Goal: Task Accomplishment & Management: Use online tool/utility

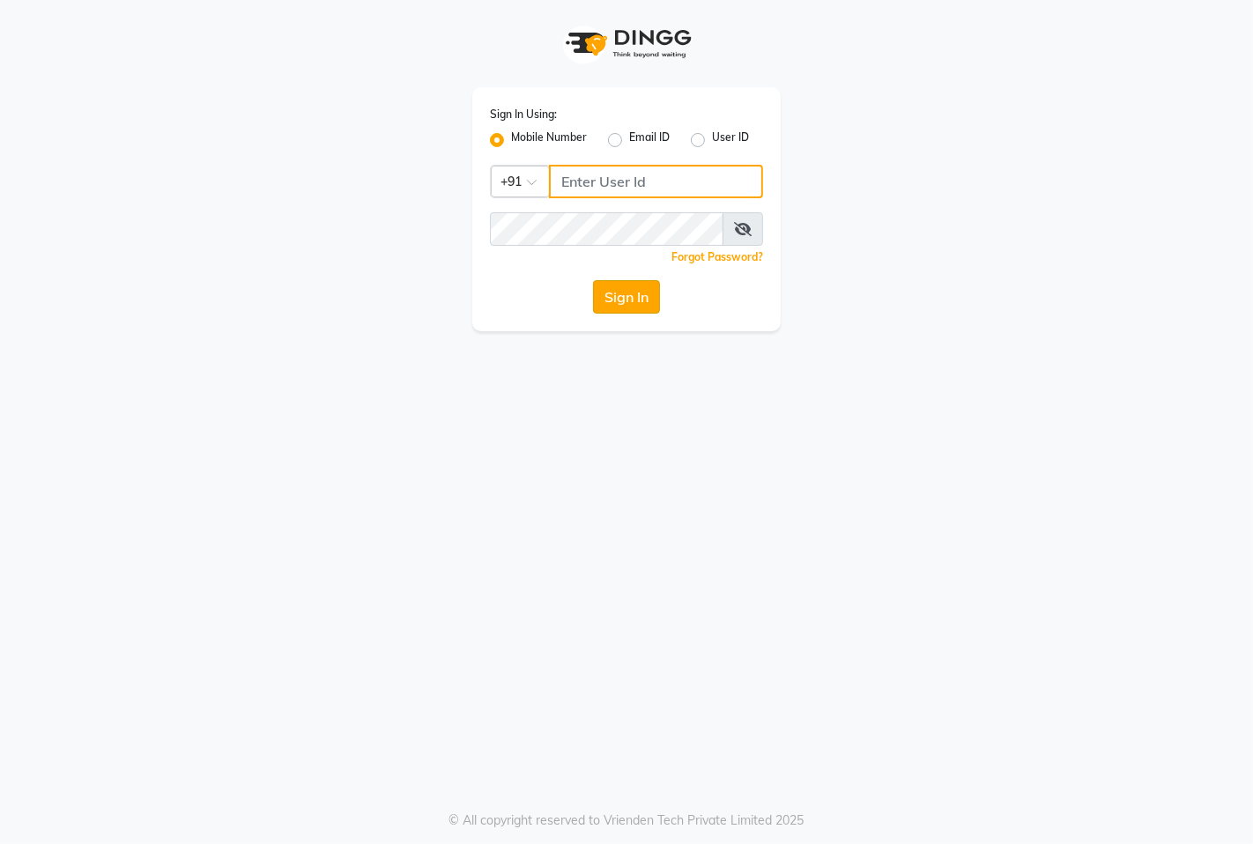
type input "9146515199"
click at [606, 303] on button "Sign In" at bounding box center [626, 296] width 67 height 33
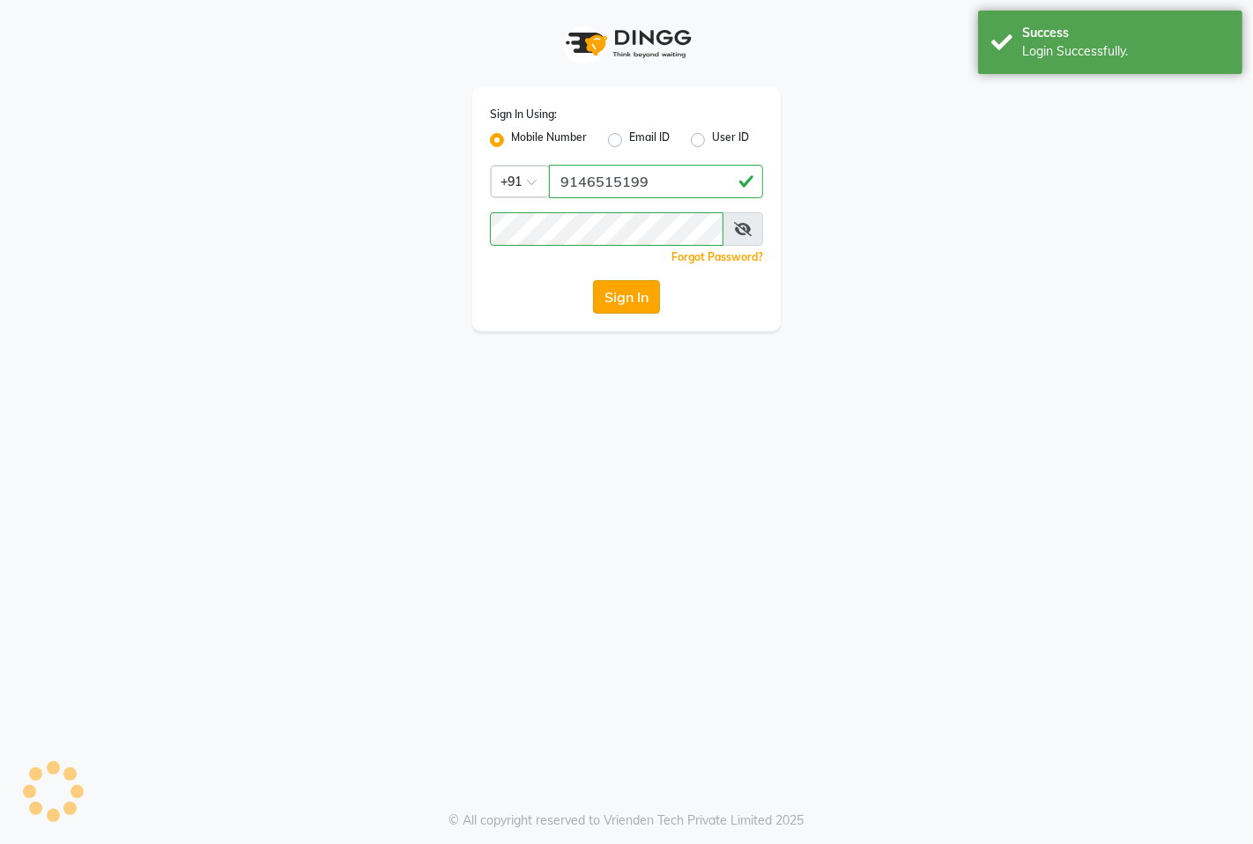
click at [606, 302] on button "Sign In" at bounding box center [626, 296] width 67 height 33
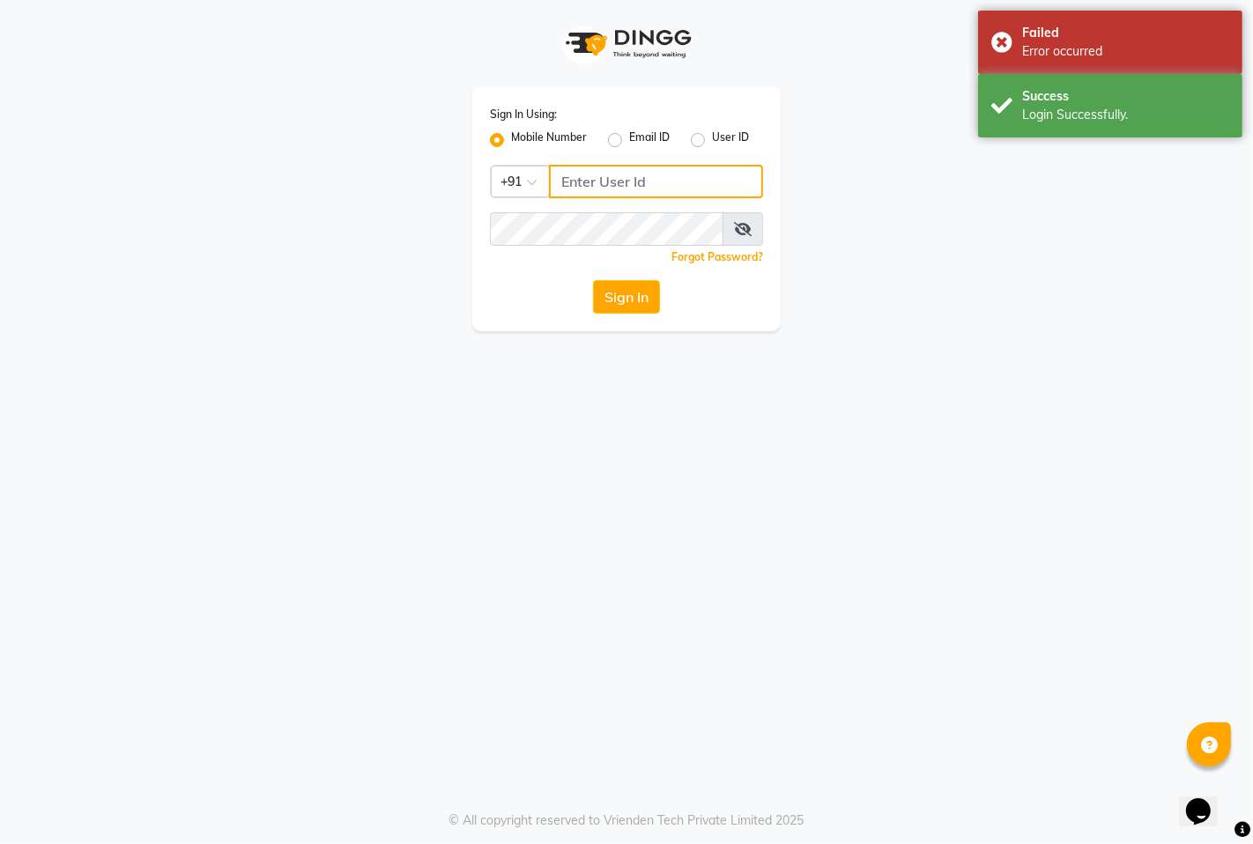
click at [576, 172] on input "Username" at bounding box center [656, 181] width 214 height 33
click at [573, 186] on input "Username" at bounding box center [656, 181] width 214 height 33
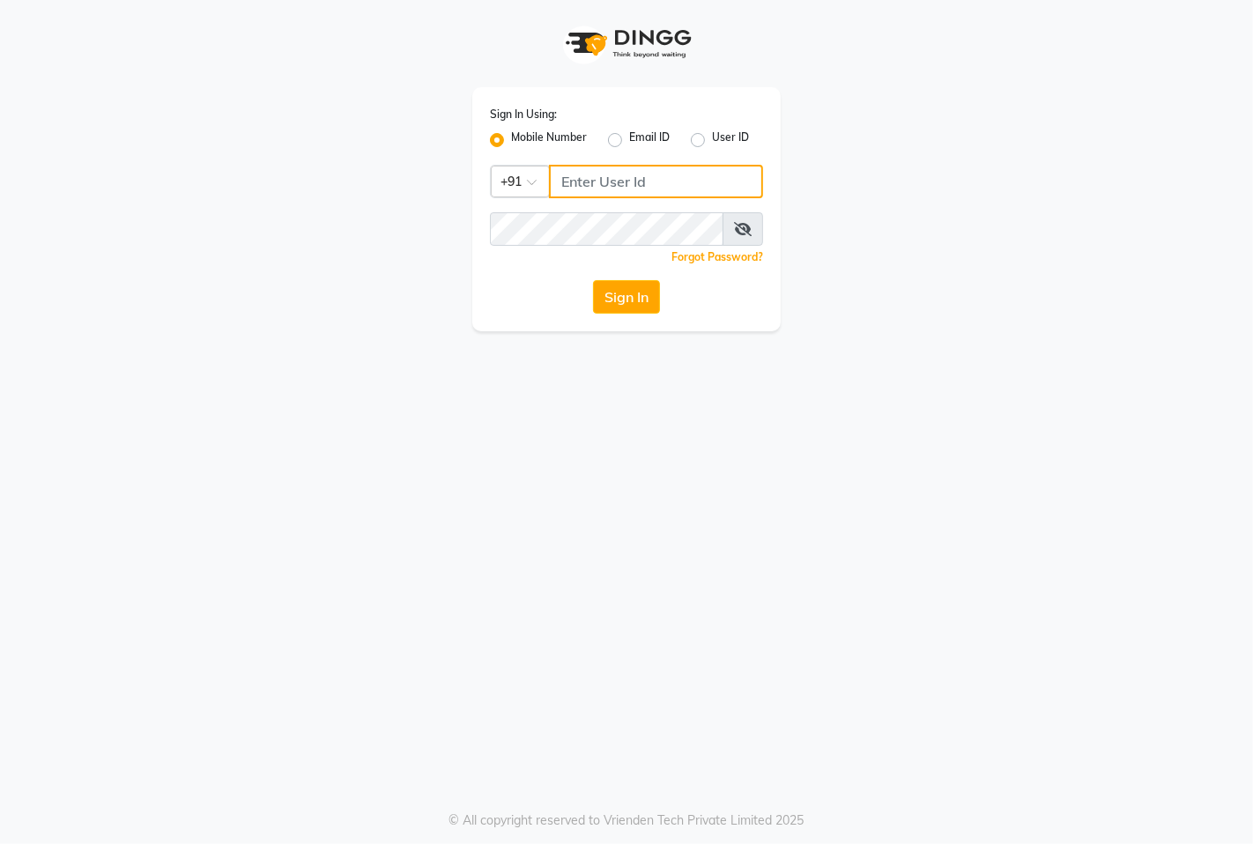
click at [618, 180] on input "Username" at bounding box center [656, 181] width 214 height 33
type input "9"
type input "9146515199"
click at [627, 292] on button "Sign In" at bounding box center [626, 296] width 67 height 33
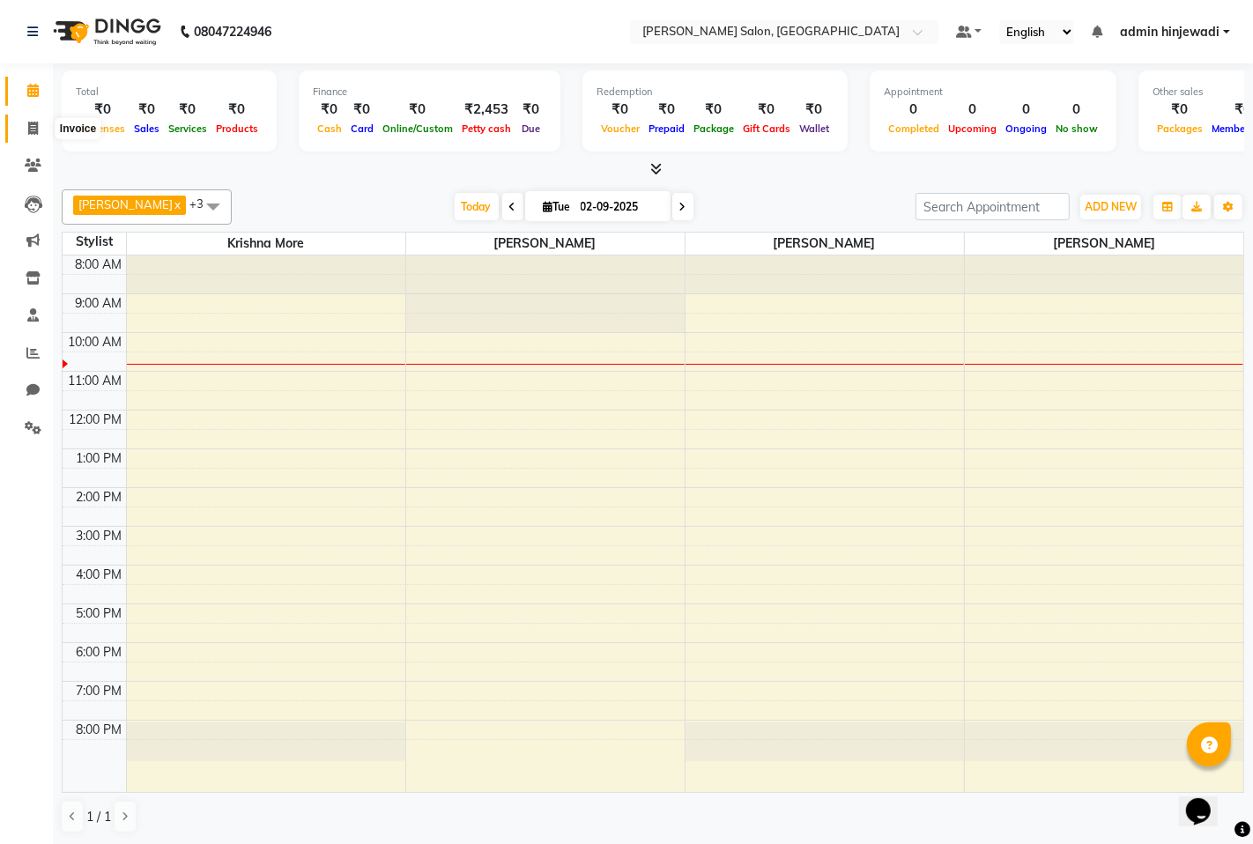
click at [31, 128] on icon at bounding box center [33, 128] width 10 height 13
select select "7331"
select select "service"
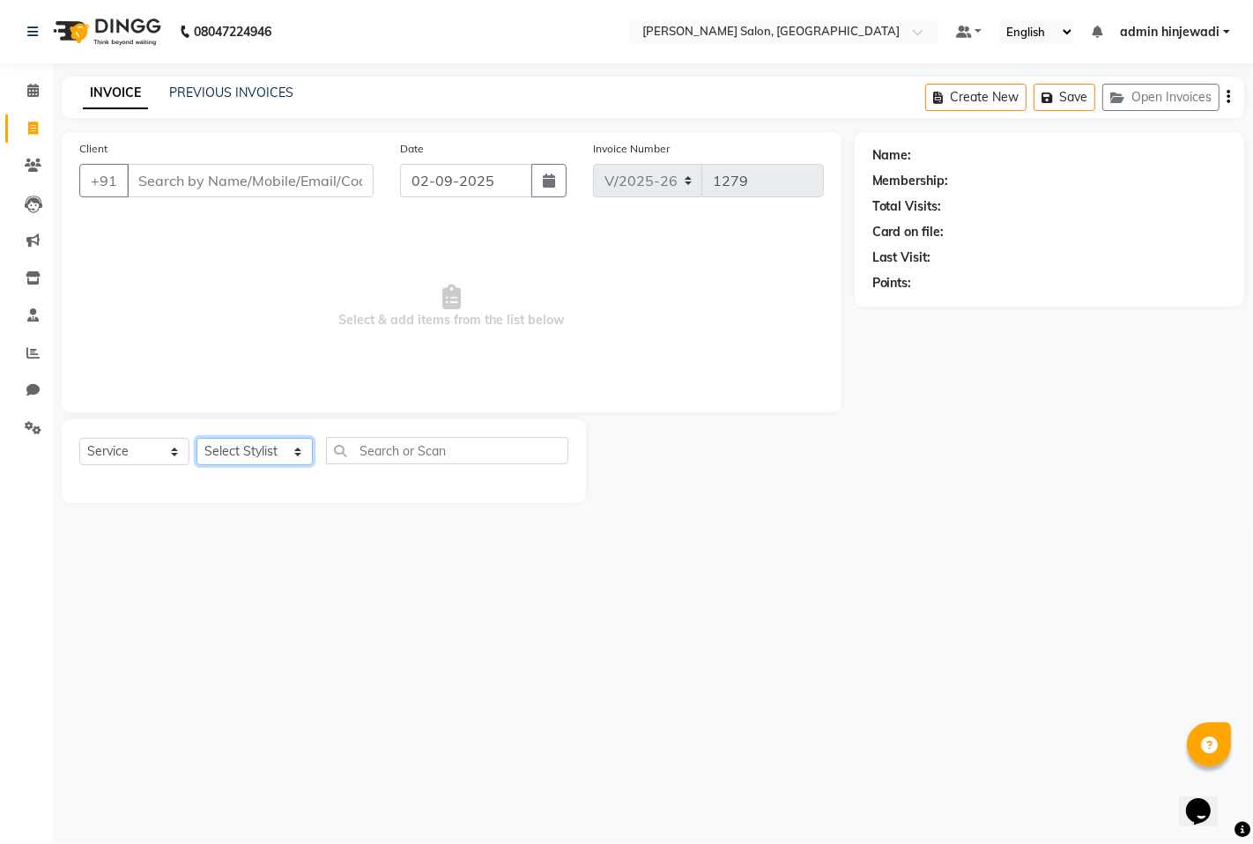
click at [234, 459] on select "Select Stylist admin hinjewadi [PERSON_NAME] krishna more [PERSON_NAME] rishi […" at bounding box center [254, 451] width 116 height 27
click at [275, 384] on span "Select & add items from the list below" at bounding box center [451, 306] width 744 height 176
click at [170, 182] on input "Client" at bounding box center [250, 180] width 247 height 33
click at [236, 448] on select "Select Stylist admin hinjewadi [PERSON_NAME] krishna more [PERSON_NAME] rishi […" at bounding box center [254, 451] width 116 height 27
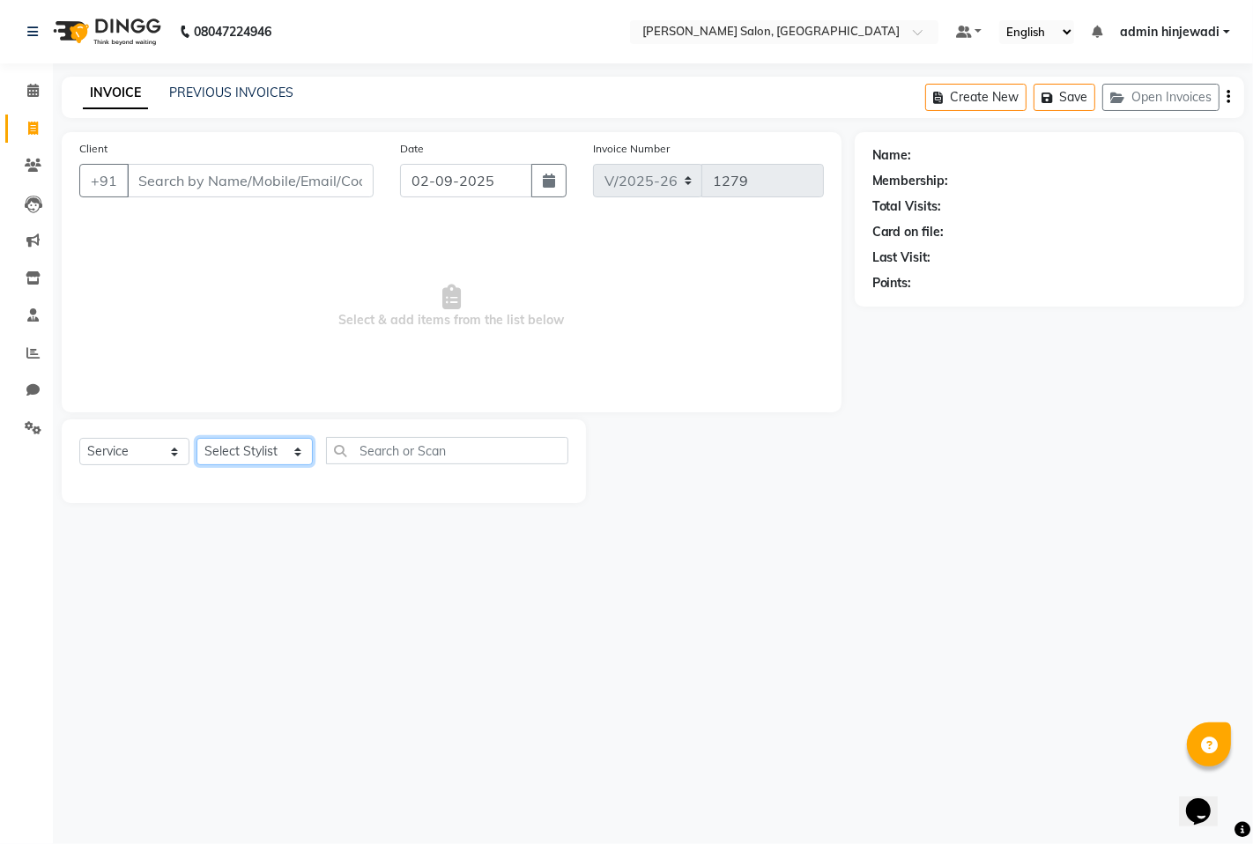
select select "85091"
click at [196, 439] on select "Select Stylist admin hinjewadi [PERSON_NAME] krishna more [PERSON_NAME] rishi […" at bounding box center [254, 451] width 116 height 27
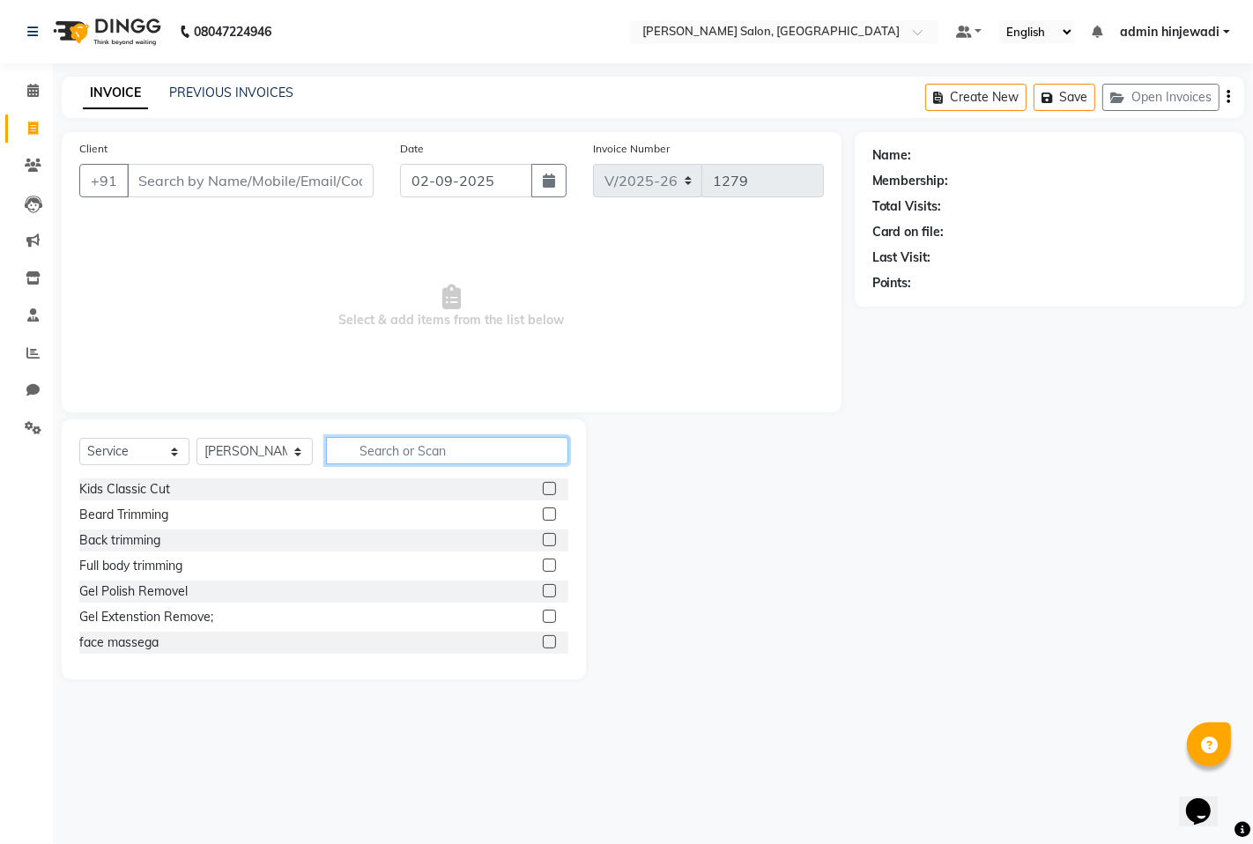
click at [402, 454] on input "text" at bounding box center [447, 450] width 242 height 27
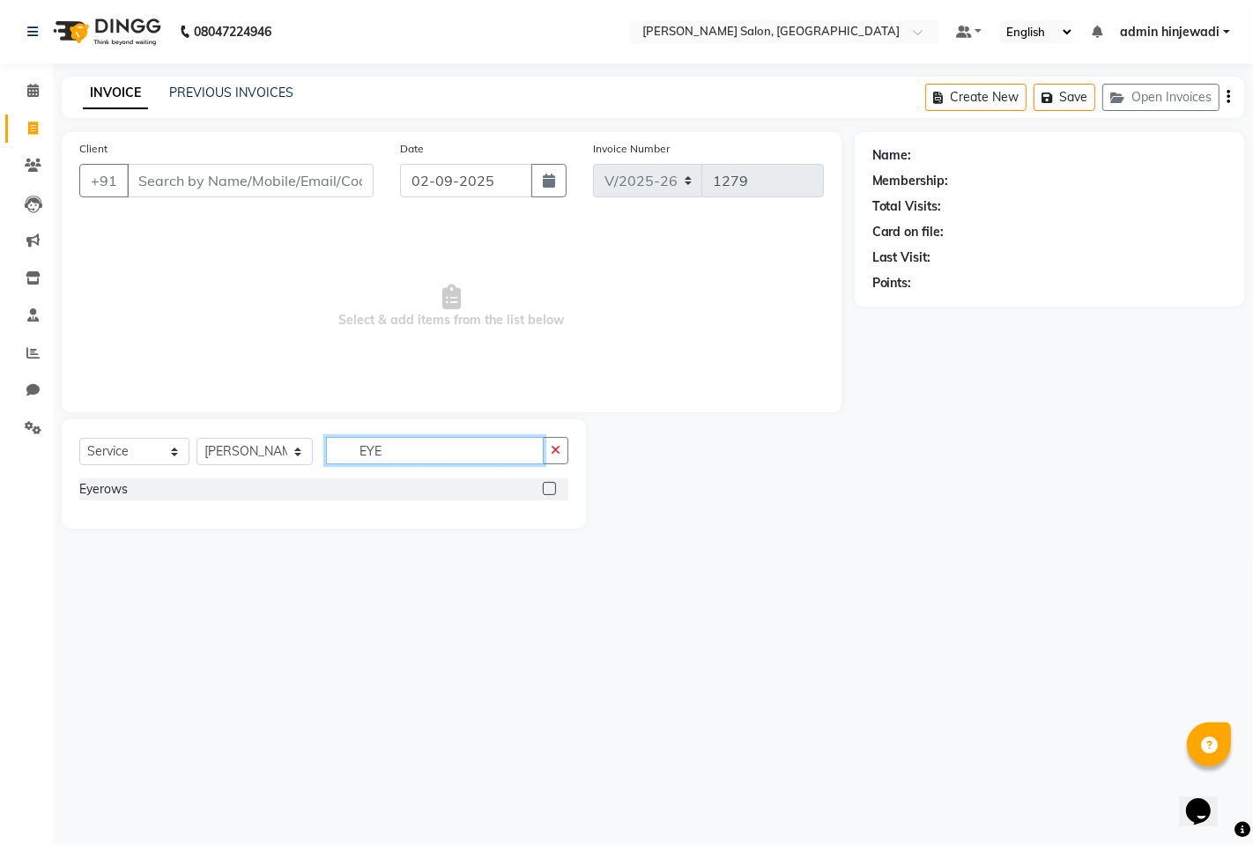
type input "EYE"
click at [548, 488] on label at bounding box center [549, 488] width 13 height 13
click at [548, 488] on input "checkbox" at bounding box center [548, 489] width 11 height 11
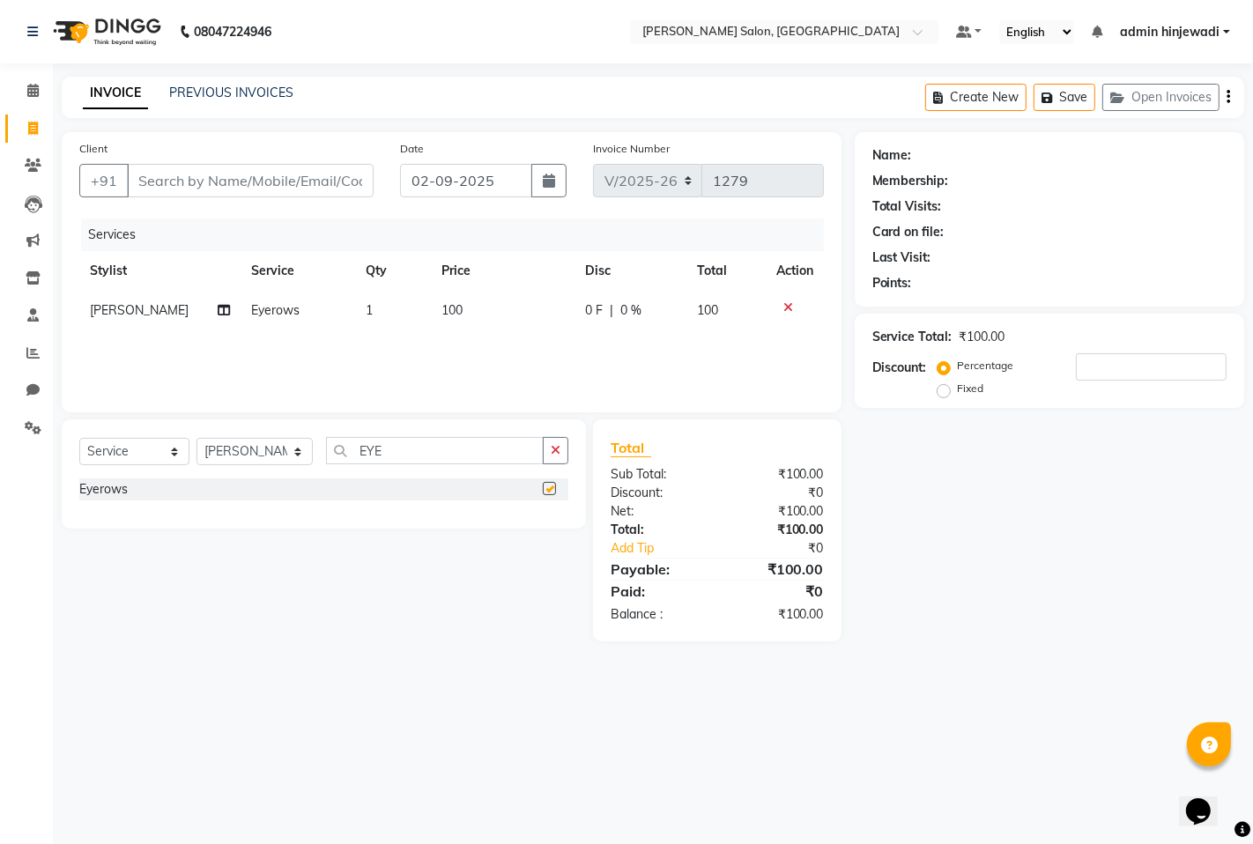
checkbox input "false"
click at [322, 174] on input "Client" at bounding box center [250, 180] width 247 height 33
type input "7"
type input "0"
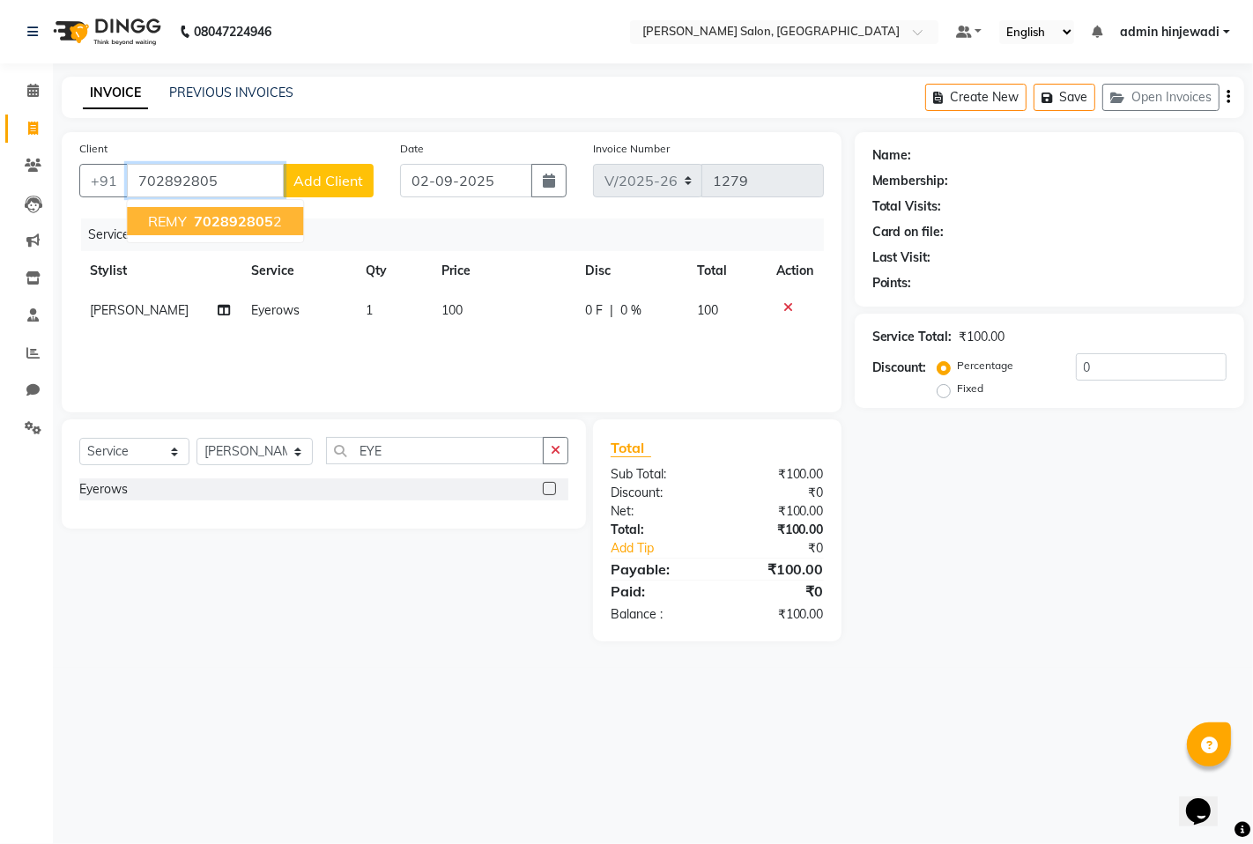
click at [229, 218] on span "702892805" at bounding box center [233, 221] width 79 height 18
type input "7028928052"
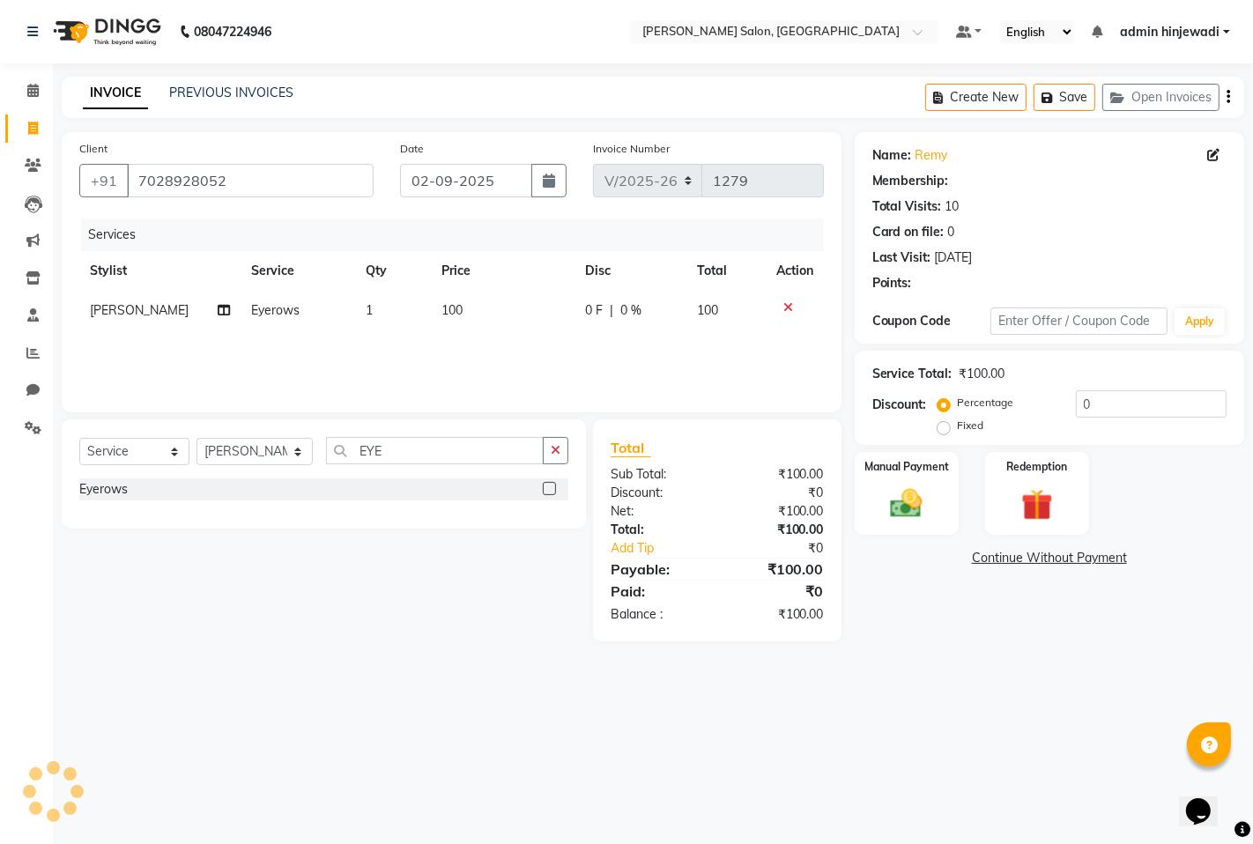
type input "20"
select select "1: Object"
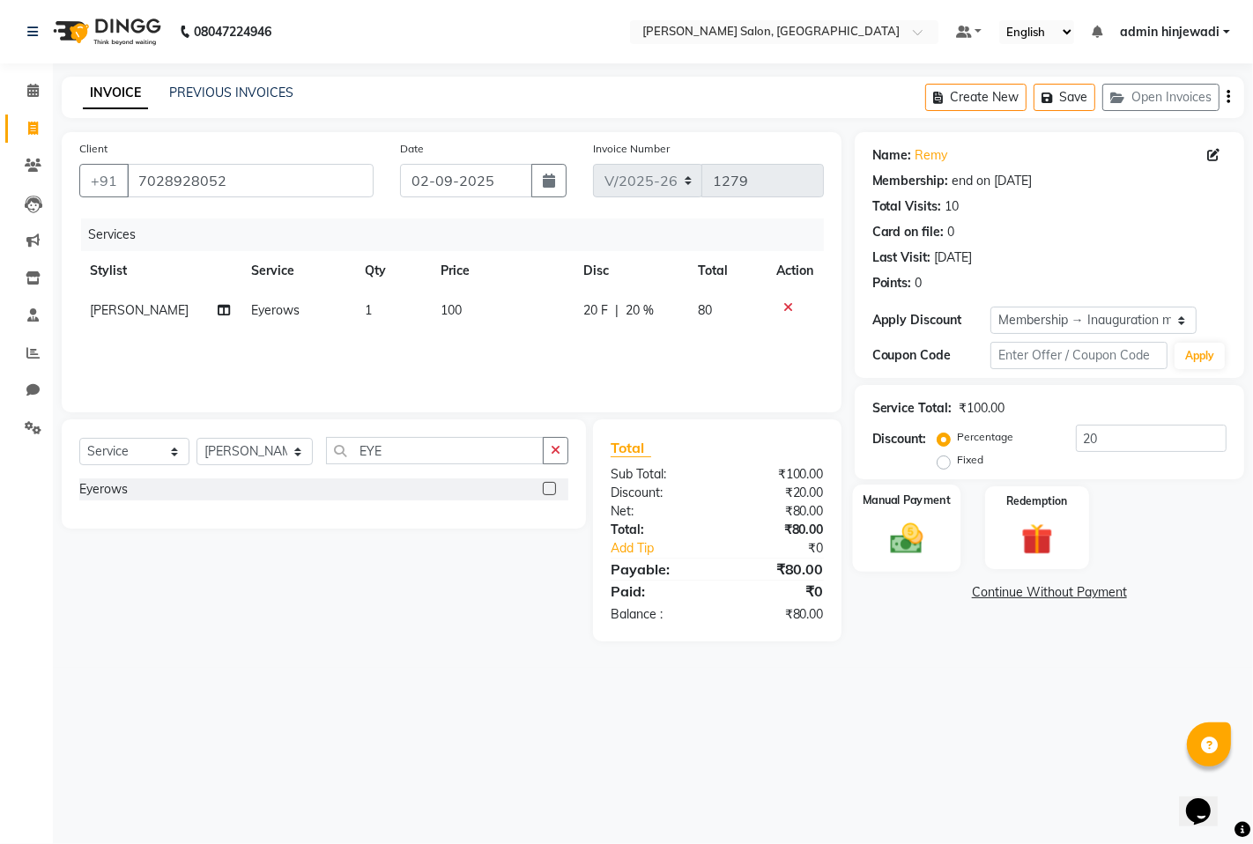
click at [904, 535] on img at bounding box center [906, 538] width 54 height 38
click at [1122, 591] on span "UPI" at bounding box center [1126, 593] width 27 height 20
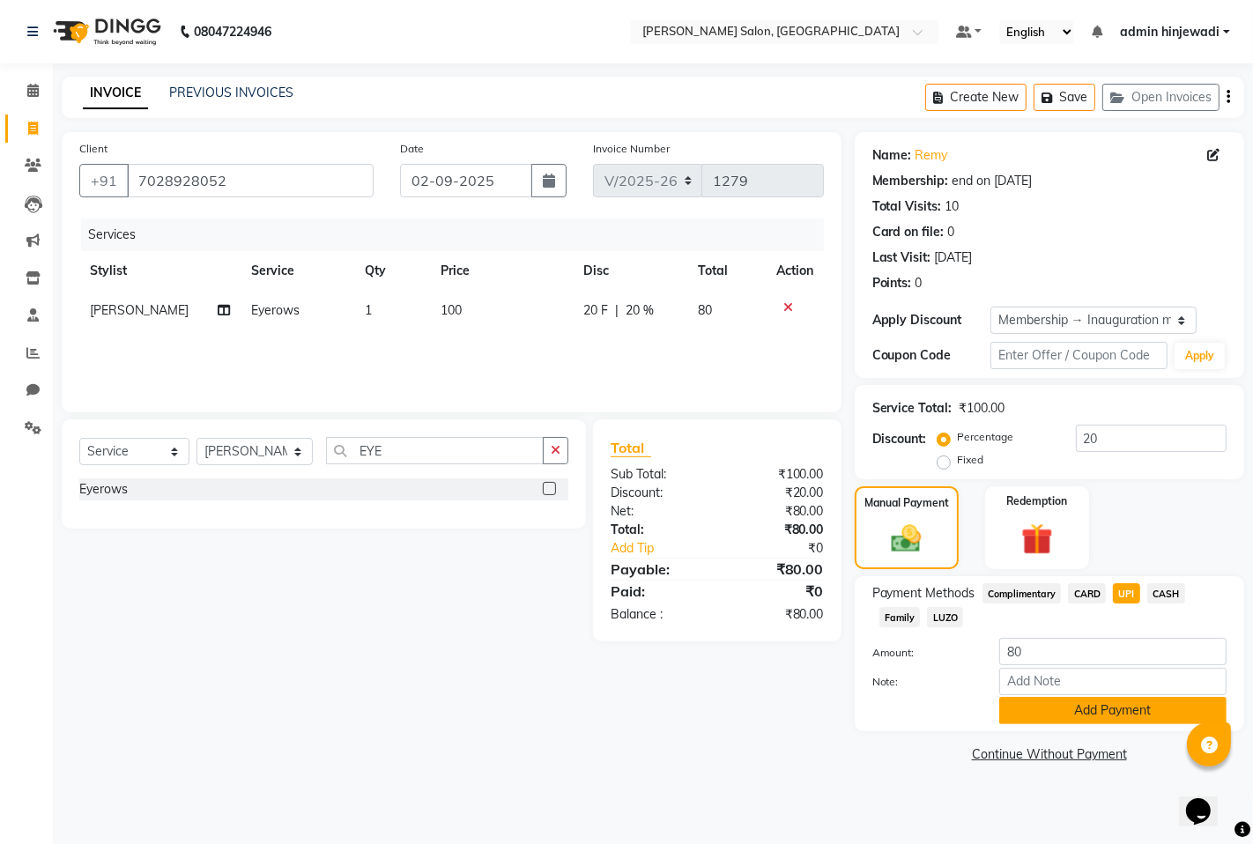
click at [1085, 711] on button "Add Payment" at bounding box center [1112, 710] width 227 height 27
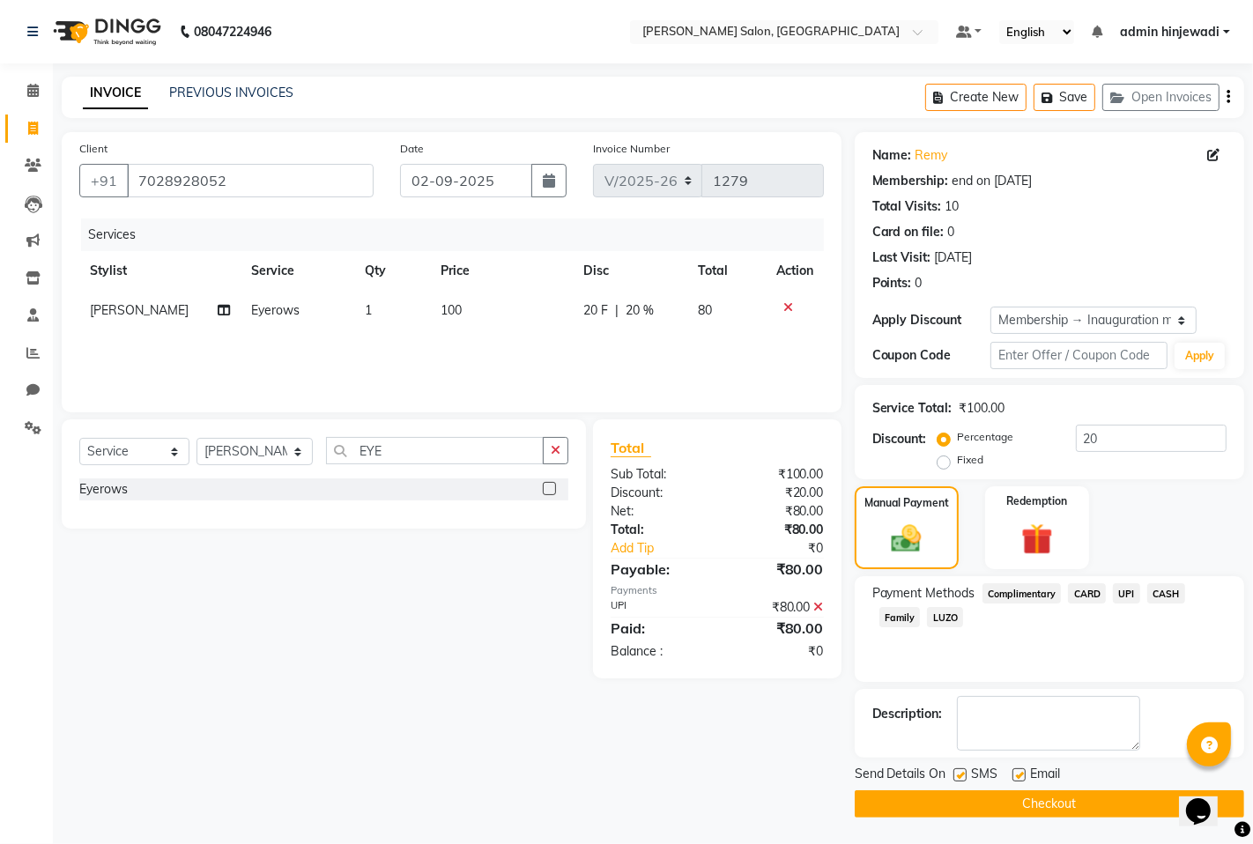
click at [1046, 814] on button "Checkout" at bounding box center [1049, 803] width 389 height 27
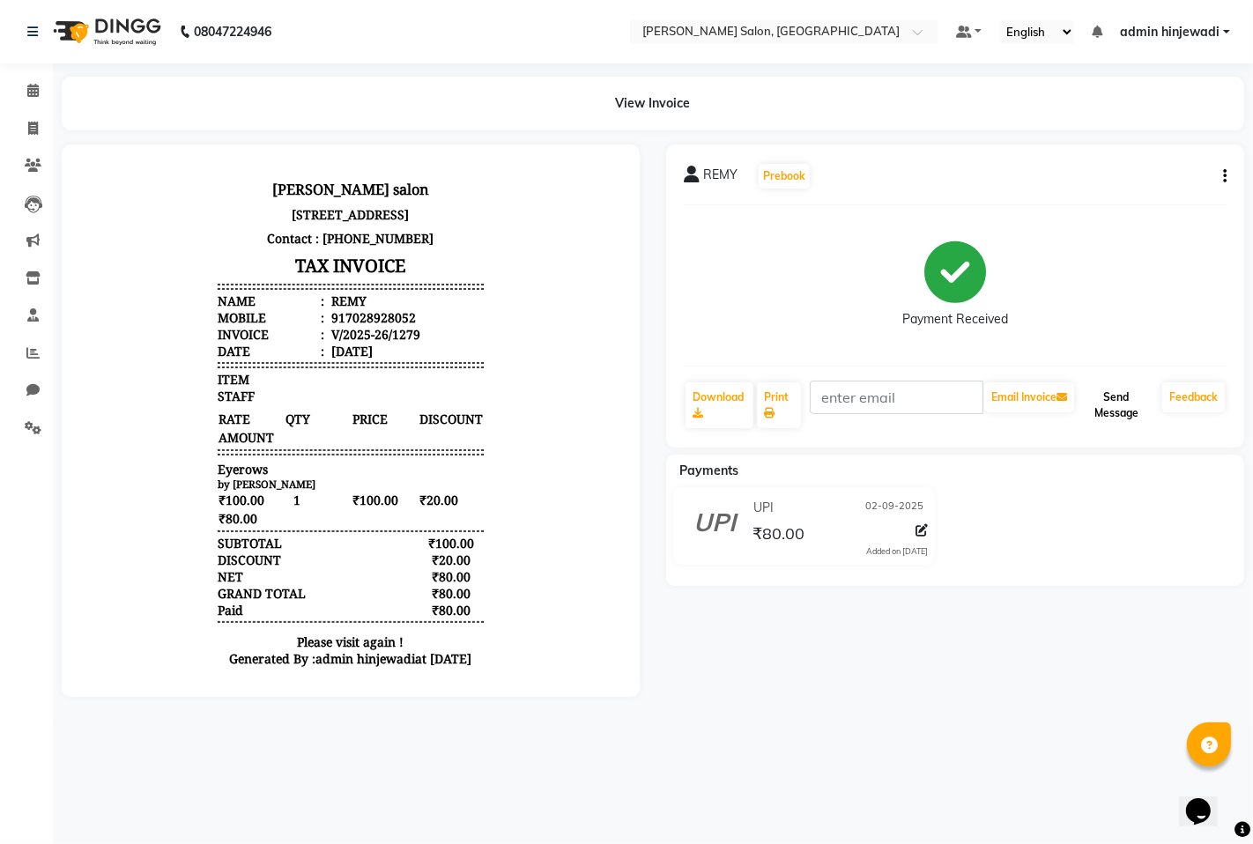
click at [1133, 414] on button "Send Message" at bounding box center [1116, 405] width 78 height 46
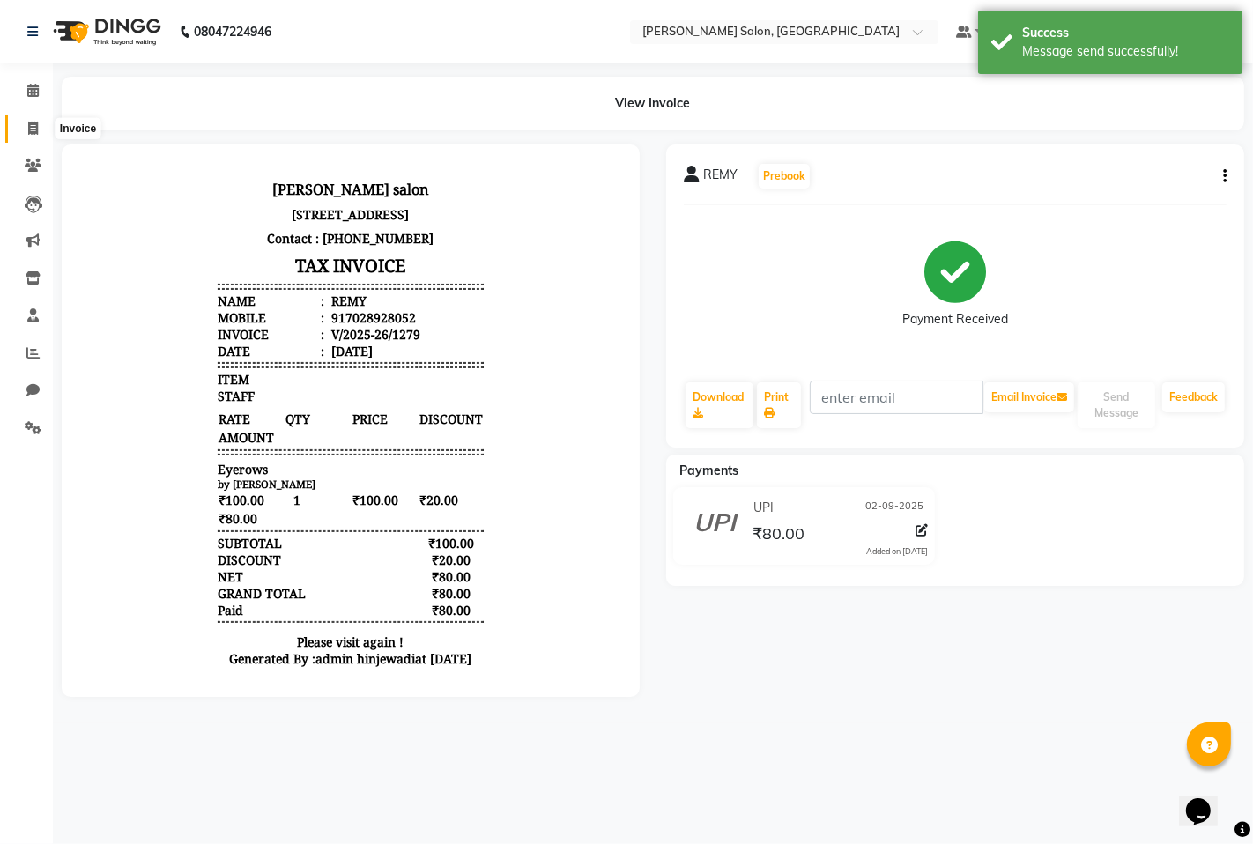
click at [23, 128] on span at bounding box center [33, 129] width 31 height 20
select select "7331"
select select "service"
